Goal: Information Seeking & Learning: Learn about a topic

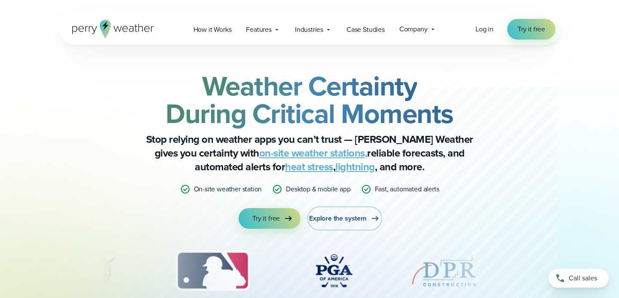
click at [336, 214] on span "Explore the system" at bounding box center [338, 218] width 58 height 10
